Goal: Go to known website: Go to known website

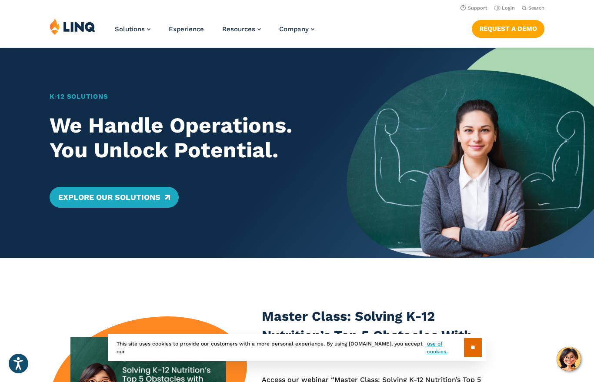
click at [497, 5] on link "Login" at bounding box center [504, 8] width 20 height 6
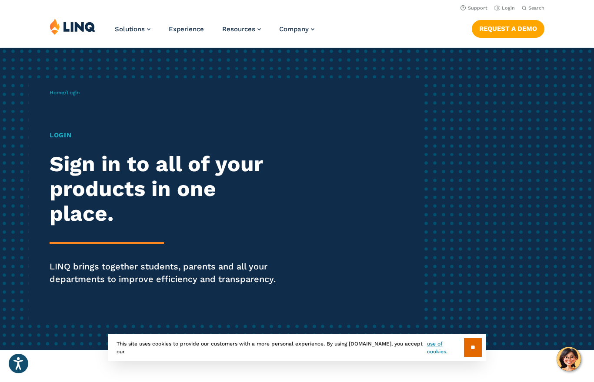
click at [73, 93] on span "Login" at bounding box center [72, 93] width 13 height 6
click at [55, 135] on h1 "Login" at bounding box center [164, 135] width 229 height 10
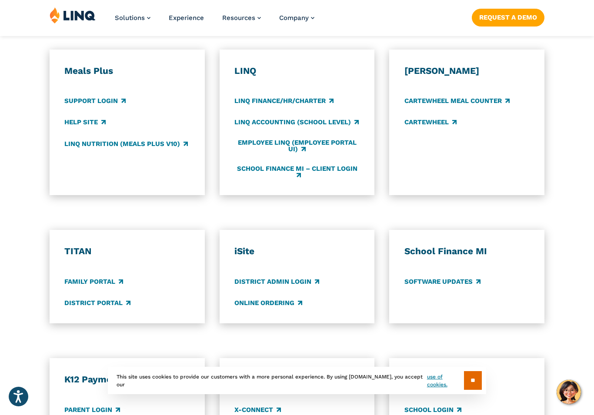
scroll to position [494, 0]
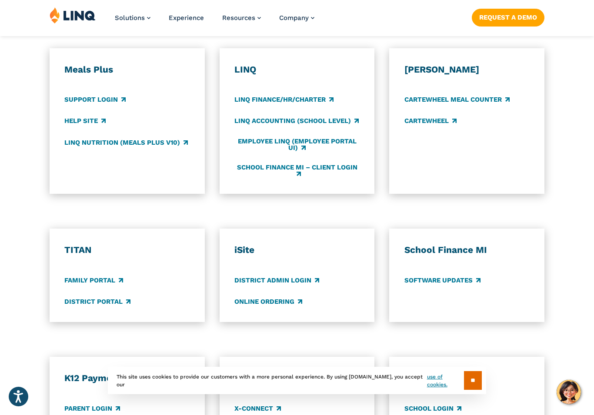
click at [271, 139] on link "Employee LINQ (Employee Portal UI)" at bounding box center [296, 145] width 125 height 14
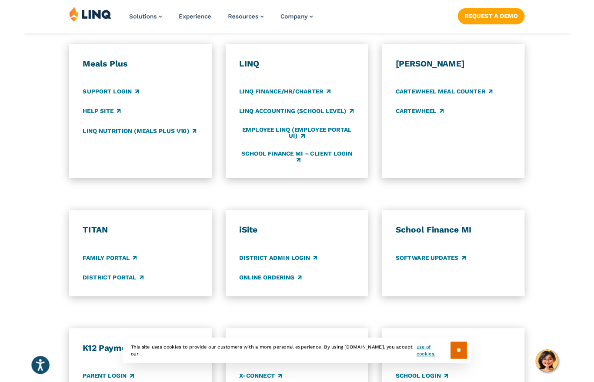
scroll to position [505, 0]
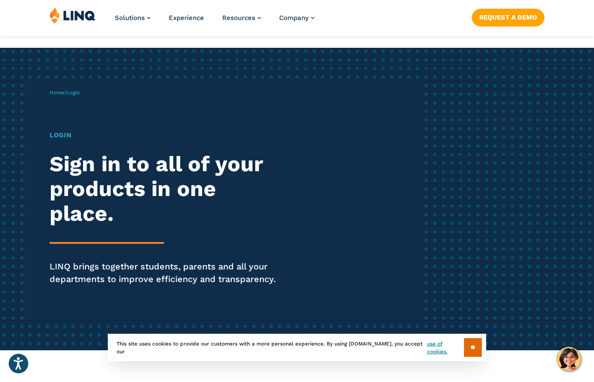
scroll to position [527, 0]
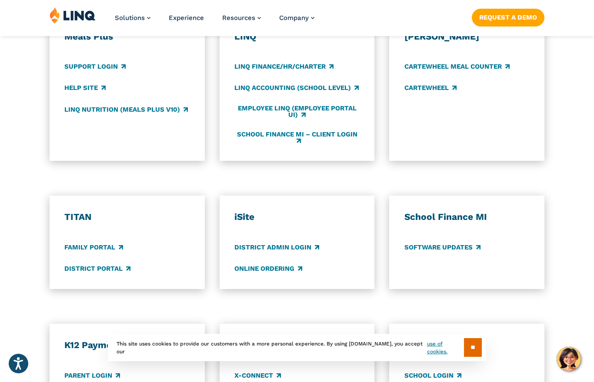
click at [103, 270] on link "District Portal" at bounding box center [97, 269] width 66 height 10
